Goal: Task Accomplishment & Management: Use online tool/utility

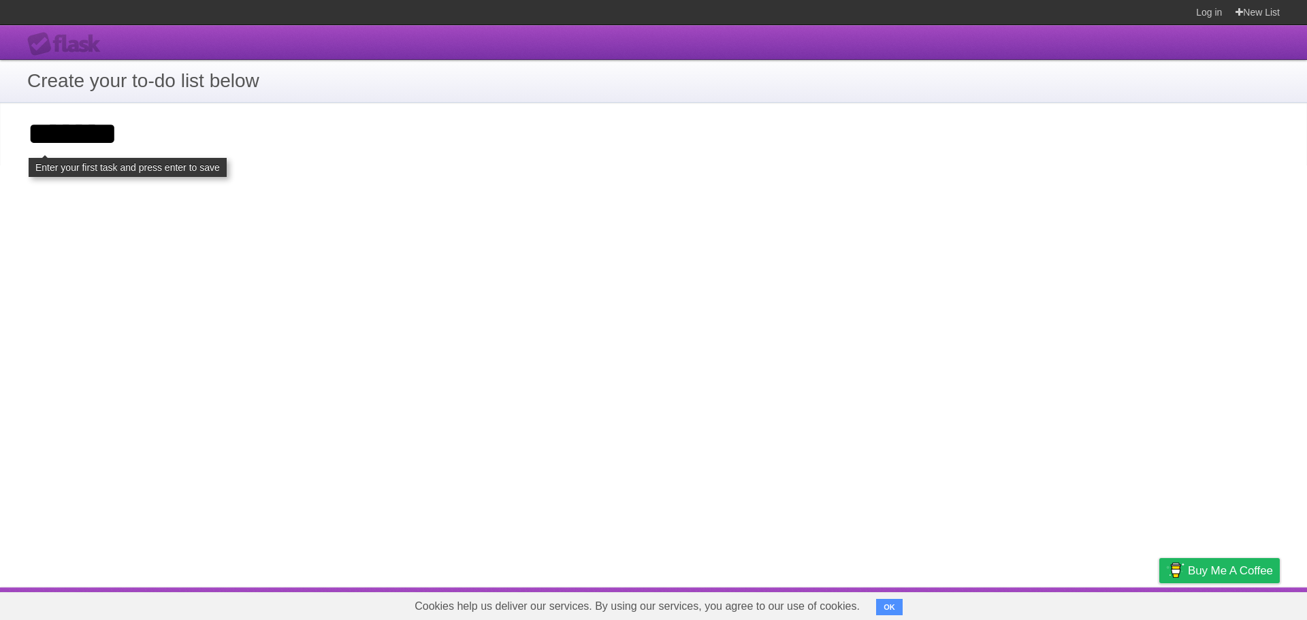
click input "**********" at bounding box center [0, 0] width 0 height 0
type input "*"
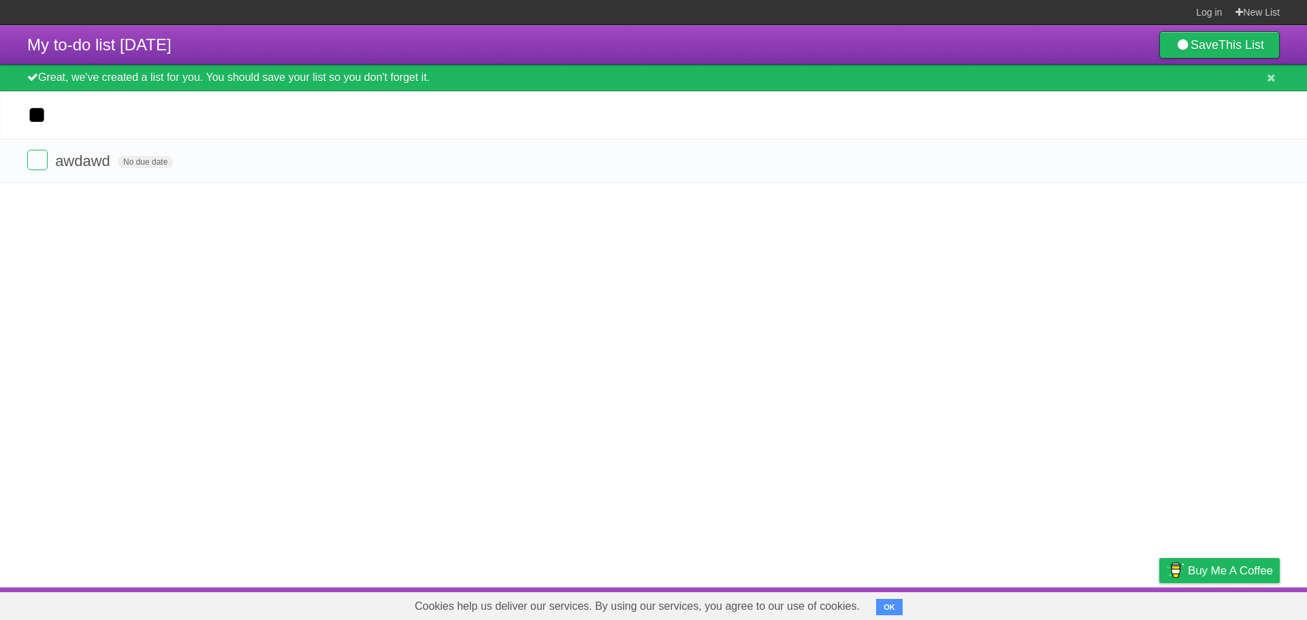
type input "*"
type input "**********"
click input "*********" at bounding box center [0, 0] width 0 height 0
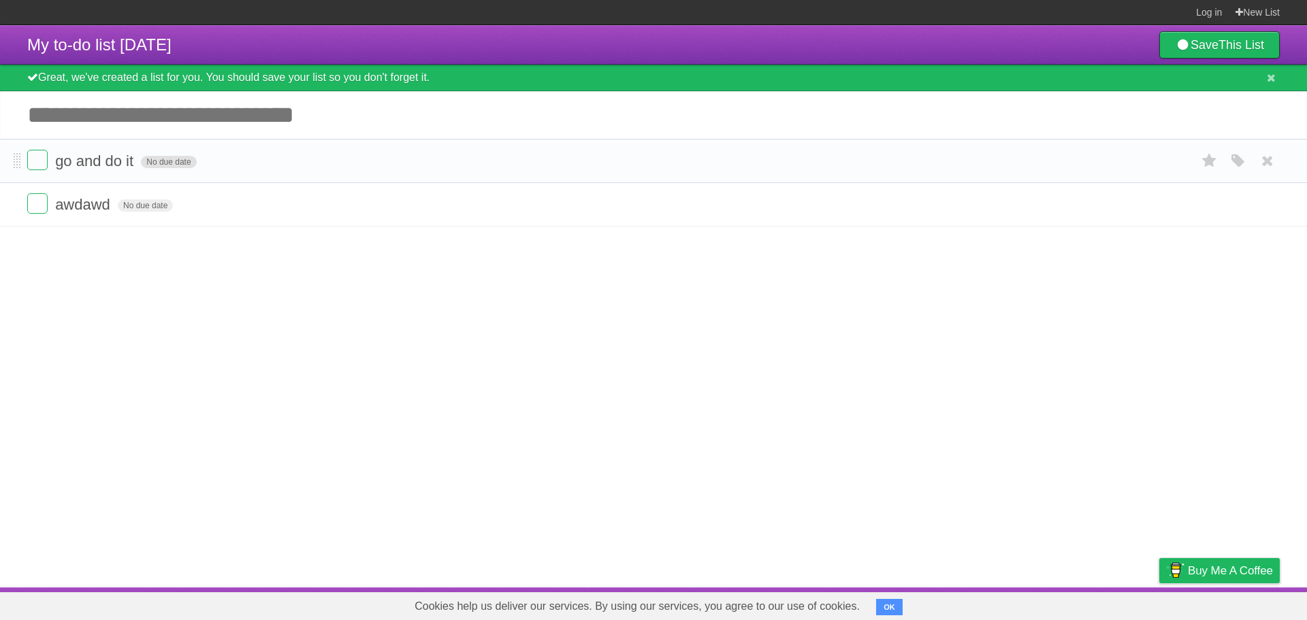
click at [173, 163] on span "No due date" at bounding box center [168, 162] width 55 height 12
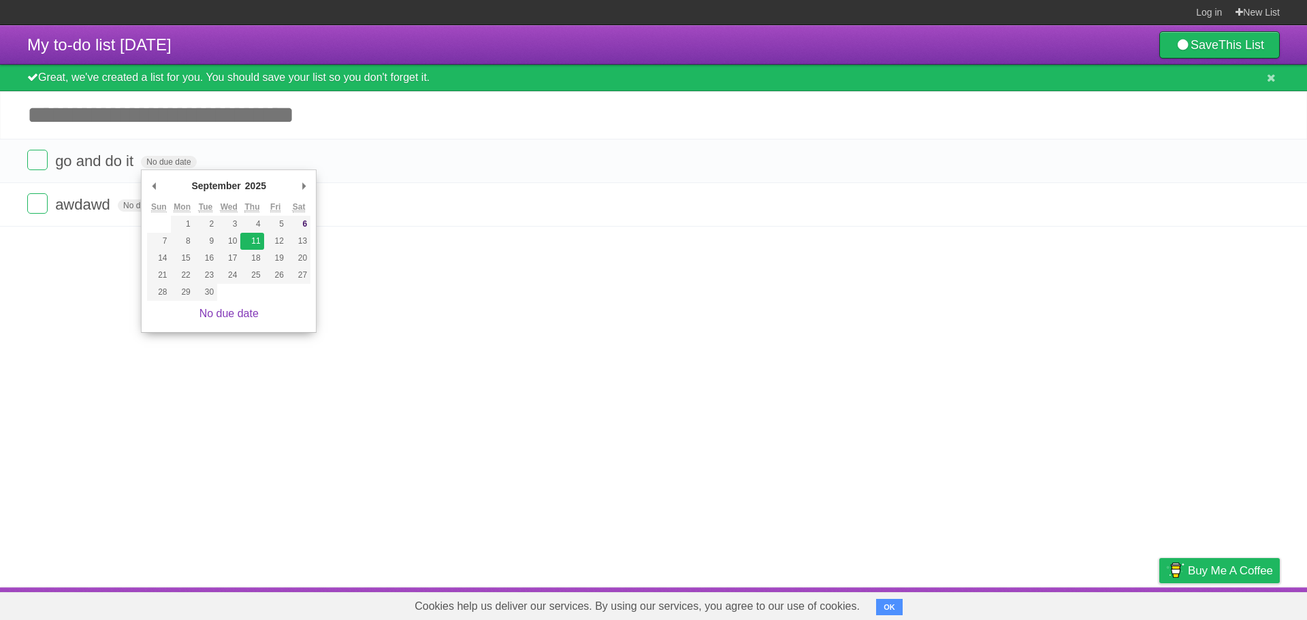
type span "Thu Sep 11 2025"
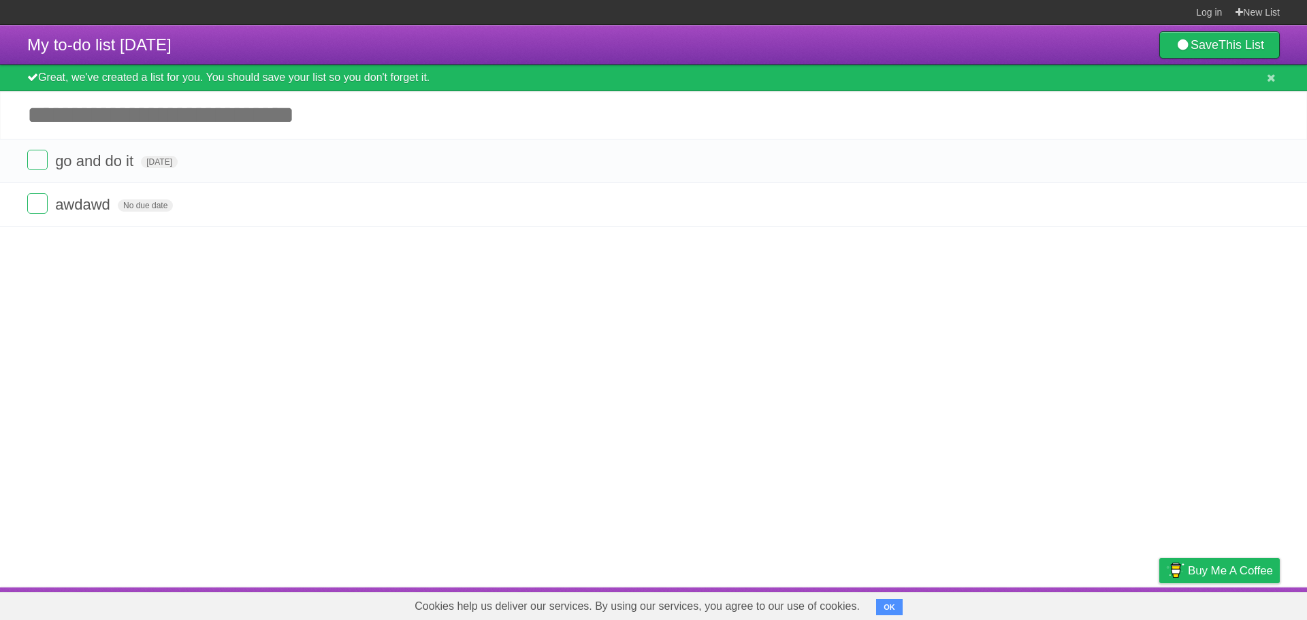
click at [142, 295] on article "My to-do list 09/06/2025 Save This List Great, we've created a list for you. Yo…" at bounding box center [653, 306] width 1307 height 562
click at [1200, 202] on icon at bounding box center [1209, 204] width 19 height 22
click at [1210, 206] on icon at bounding box center [1209, 204] width 19 height 22
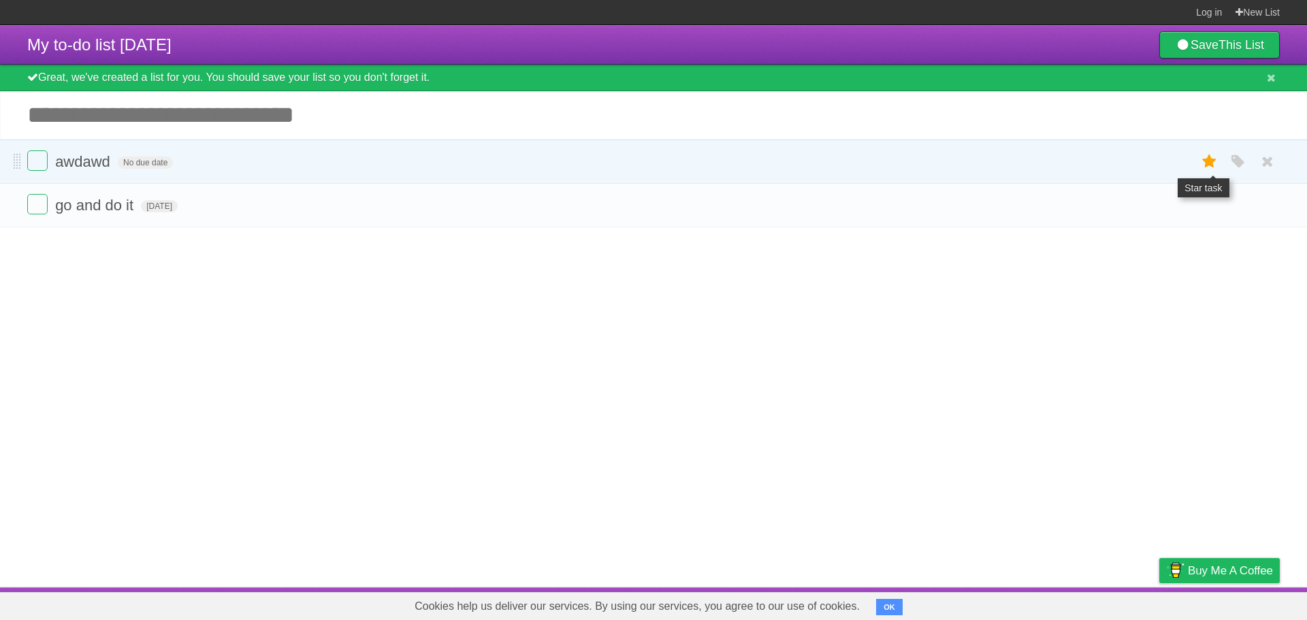
click at [1206, 161] on icon at bounding box center [1209, 161] width 19 height 22
click at [1232, 204] on icon "button" at bounding box center [1237, 206] width 19 height 18
click at [1160, 206] on label "Purple" at bounding box center [1160, 204] width 15 height 15
click at [1071, 350] on article "My to-do list 09/06/2025 Save This List Great, we've created a list for you. Yo…" at bounding box center [653, 306] width 1307 height 562
click at [40, 205] on label at bounding box center [37, 204] width 20 height 20
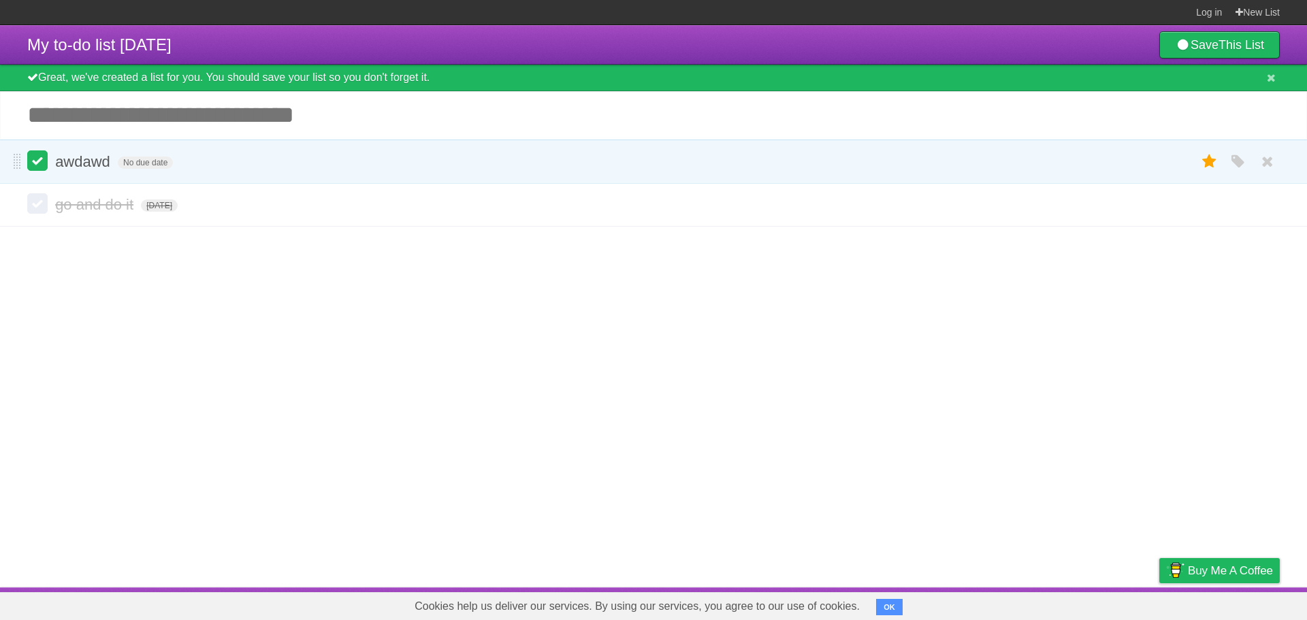
click at [39, 166] on label at bounding box center [37, 160] width 20 height 20
